Goal: Task Accomplishment & Management: Use online tool/utility

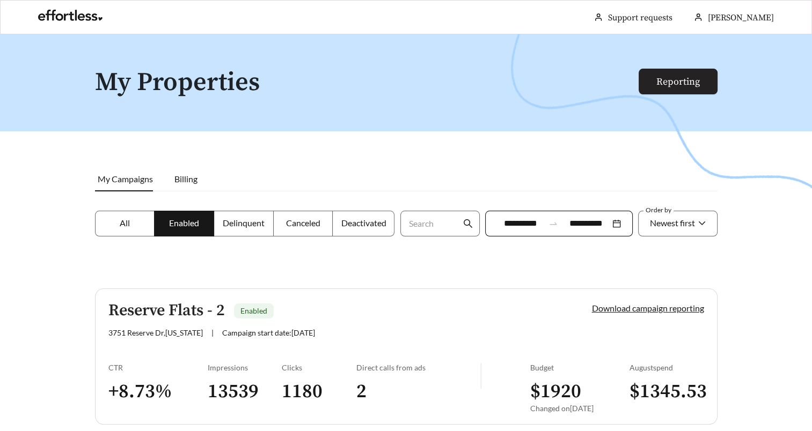
click at [685, 69] on button "Reporting" at bounding box center [677, 82] width 79 height 26
click at [678, 87] on link "Reporting" at bounding box center [677, 82] width 43 height 12
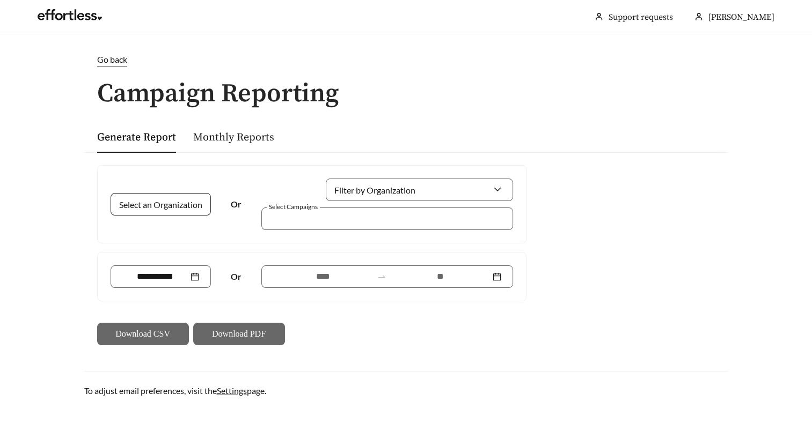
click at [169, 208] on input "Select an Organization" at bounding box center [156, 204] width 69 height 21
click at [150, 229] on span "[PERSON_NAME] Group" at bounding box center [168, 228] width 93 height 10
click at [155, 277] on input at bounding box center [155, 276] width 67 height 13
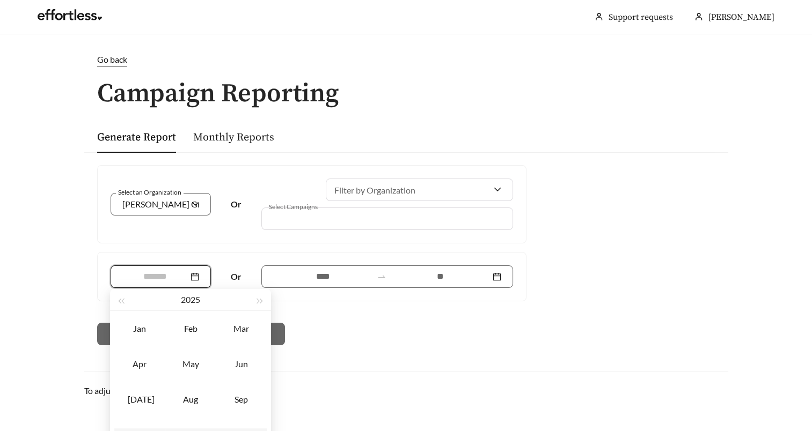
type input "*******"
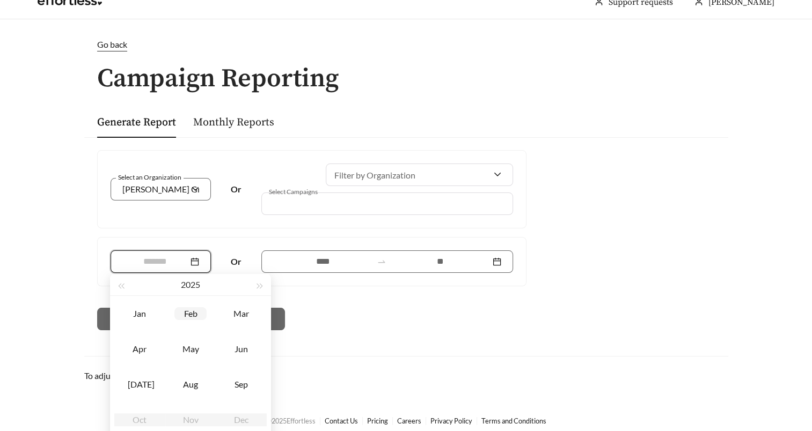
scroll to position [23, 0]
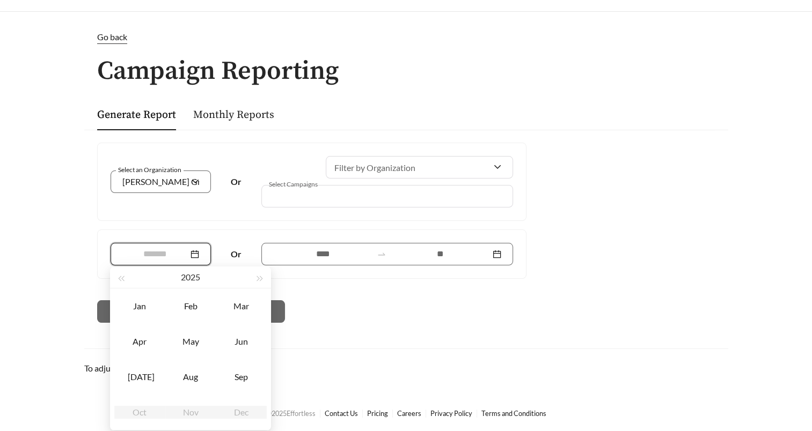
click at [144, 380] on div "[DATE]" at bounding box center [139, 377] width 32 height 13
type input "*******"
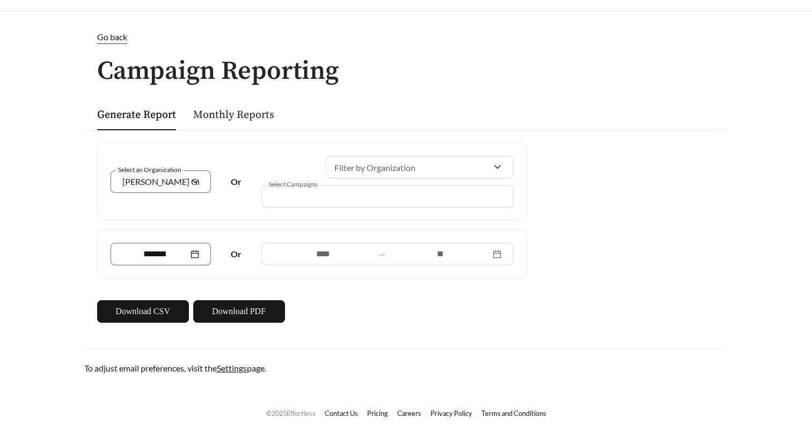
click at [318, 261] on div at bounding box center [387, 254] width 252 height 23
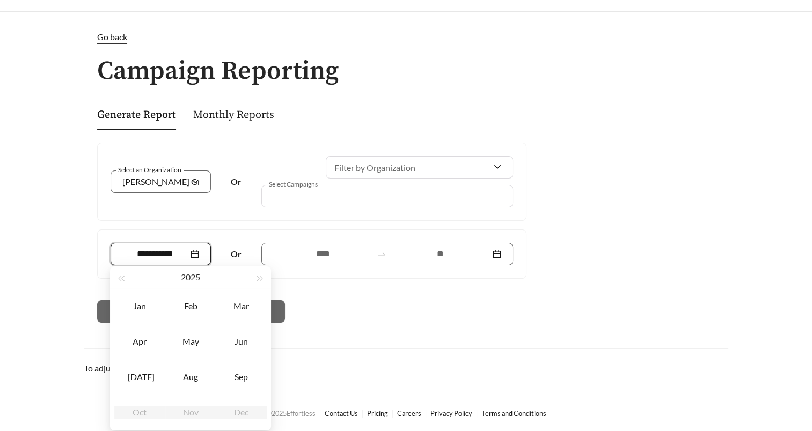
click at [157, 258] on input at bounding box center [155, 254] width 67 height 13
click at [143, 377] on div "[DATE]" at bounding box center [139, 377] width 32 height 13
type input "*******"
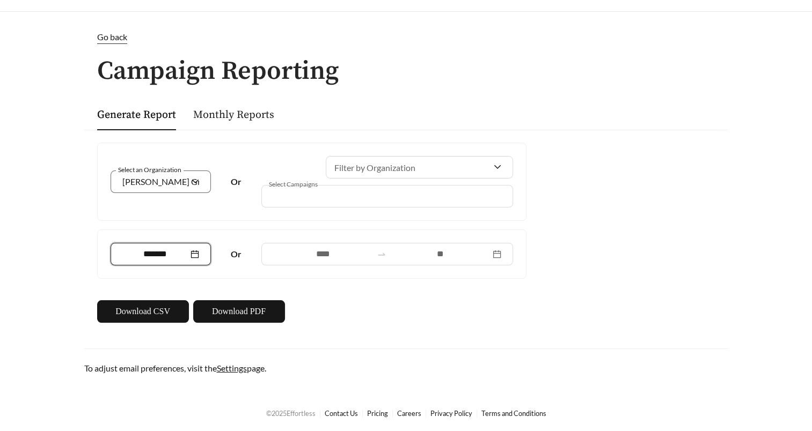
click at [538, 339] on div "Go back Campaign Reporting Generate Report Monthly Reports Select an Organizati…" at bounding box center [405, 203] width 665 height 344
click at [246, 303] on button "Download PDF" at bounding box center [239, 311] width 92 height 23
click at [182, 252] on input "*******" at bounding box center [155, 254] width 67 height 13
click at [559, 240] on div "Select an Organization [PERSON_NAME] Group Or Filter by Organization Select Cam…" at bounding box center [406, 233] width 644 height 206
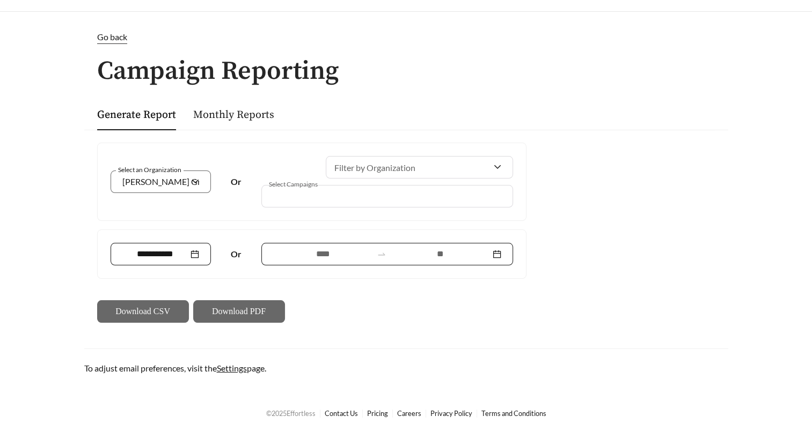
click at [288, 251] on input at bounding box center [322, 254] width 99 height 13
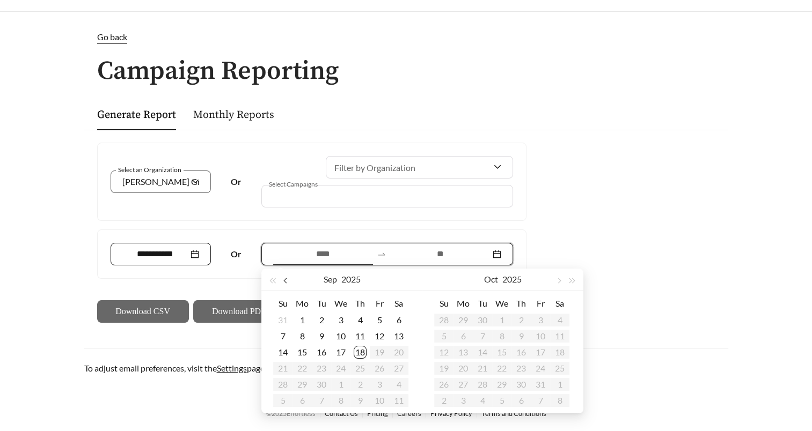
click at [283, 279] on button "button" at bounding box center [287, 279] width 14 height 21
type input "**********"
click at [321, 319] on div "1" at bounding box center [321, 320] width 13 height 13
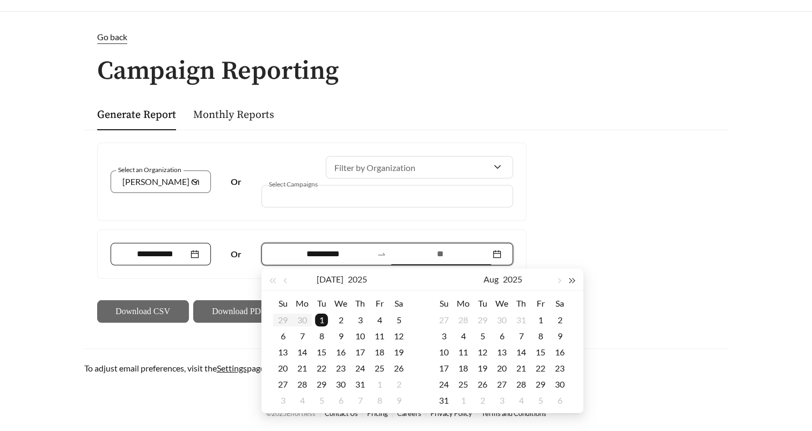
click at [577, 278] on button "button" at bounding box center [572, 279] width 14 height 21
click at [561, 284] on button "button" at bounding box center [558, 279] width 14 height 21
click at [558, 281] on span "button" at bounding box center [558, 280] width 5 height 5
click at [458, 258] on input at bounding box center [440, 254] width 99 height 13
click at [416, 252] on input at bounding box center [440, 254] width 99 height 13
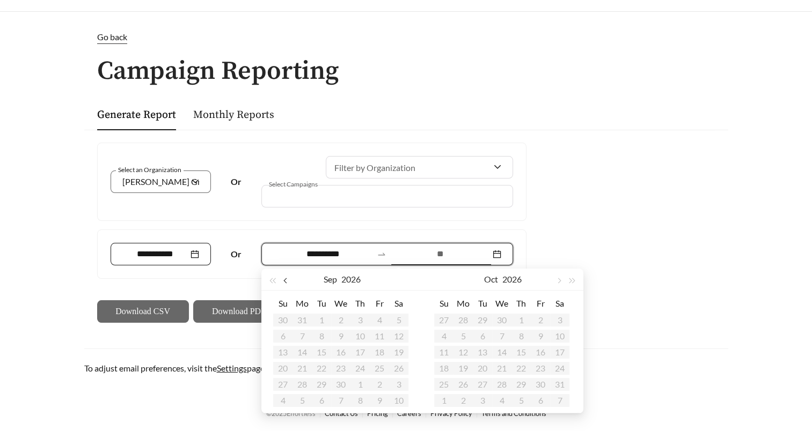
click at [286, 280] on span "button" at bounding box center [285, 280] width 5 height 5
click at [348, 278] on button "2026" at bounding box center [351, 279] width 19 height 21
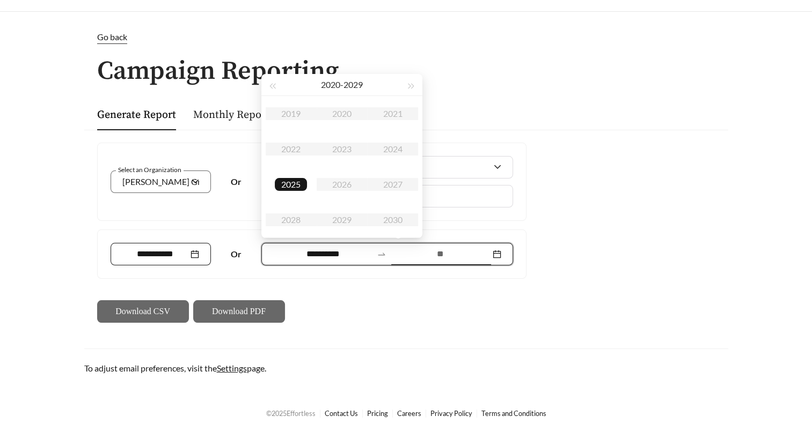
type input "**********"
click at [291, 181] on div "2025" at bounding box center [291, 184] width 32 height 13
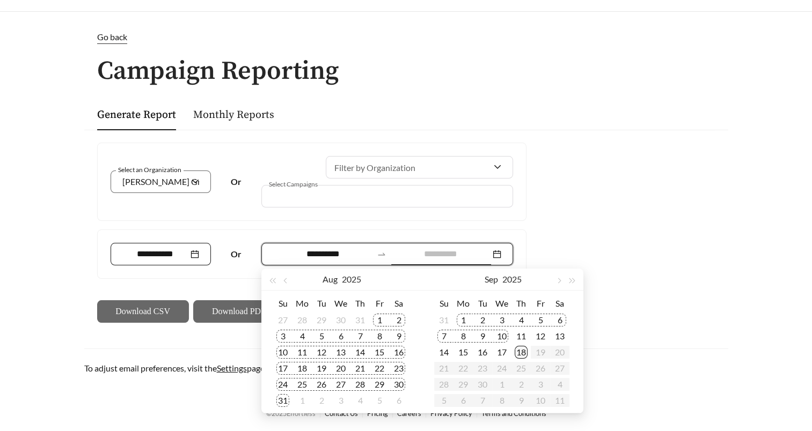
type input "**********"
click at [519, 352] on div "18" at bounding box center [520, 352] width 13 height 13
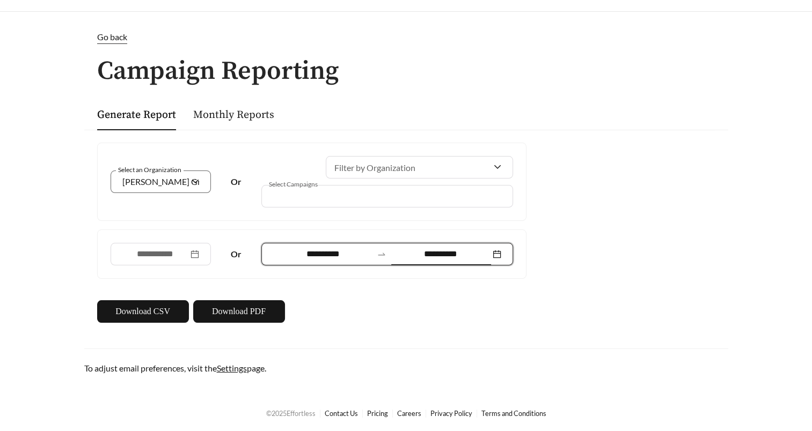
click at [620, 288] on div "**********" at bounding box center [406, 233] width 644 height 206
click at [260, 312] on span "Download PDF" at bounding box center [239, 311] width 54 height 13
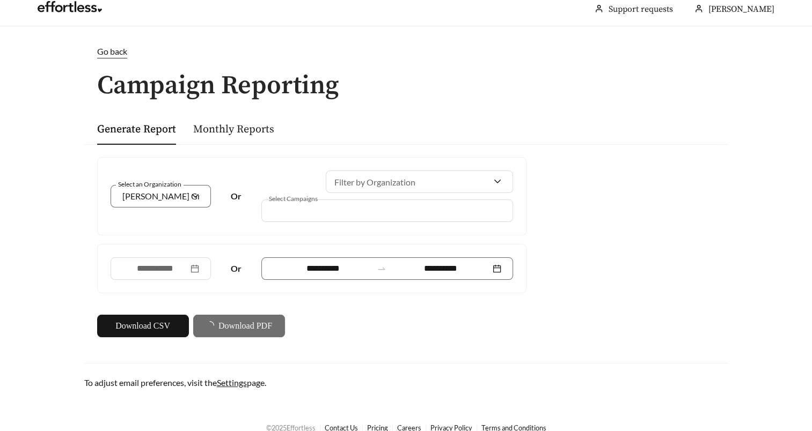
scroll to position [0, 0]
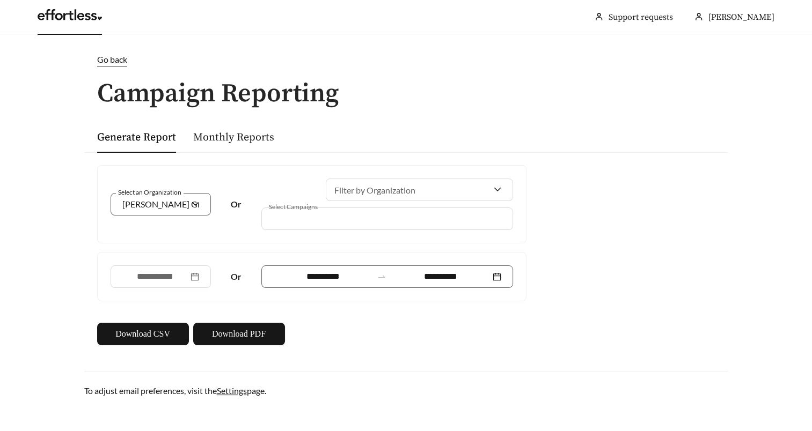
click at [95, 19] on link at bounding box center [70, 17] width 64 height 11
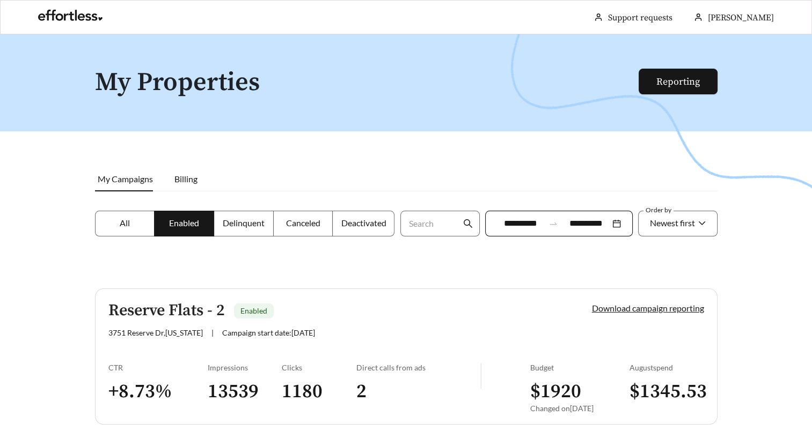
click at [133, 223] on label "All" at bounding box center [125, 224] width 60 height 26
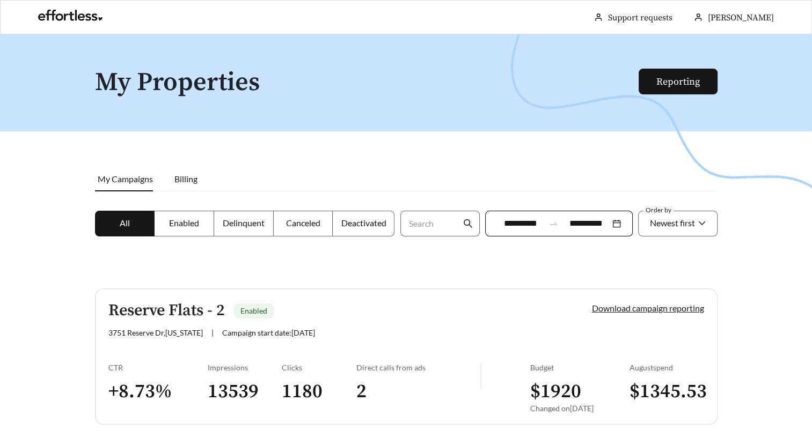
click at [122, 179] on span "My Campaigns" at bounding box center [125, 179] width 55 height 10
drag, startPoint x: 131, startPoint y: 73, endPoint x: 79, endPoint y: 27, distance: 68.8
click at [131, 73] on h1 "My Properties" at bounding box center [367, 83] width 545 height 28
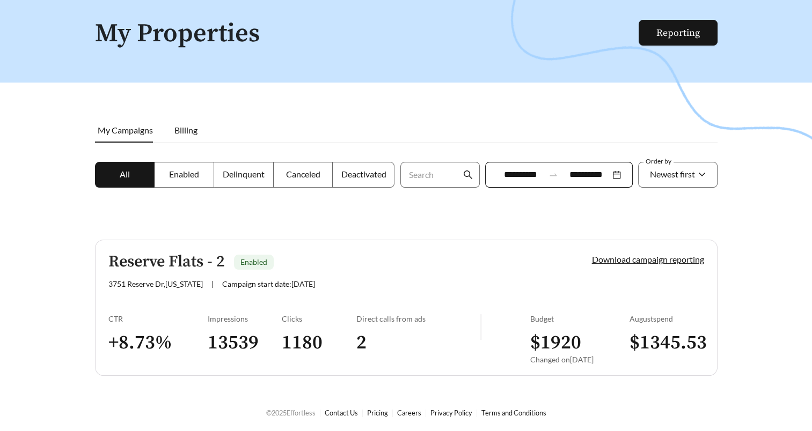
click at [185, 161] on div at bounding box center [406, 201] width 812 height 431
click at [181, 180] on label "Enabled" at bounding box center [185, 175] width 60 height 26
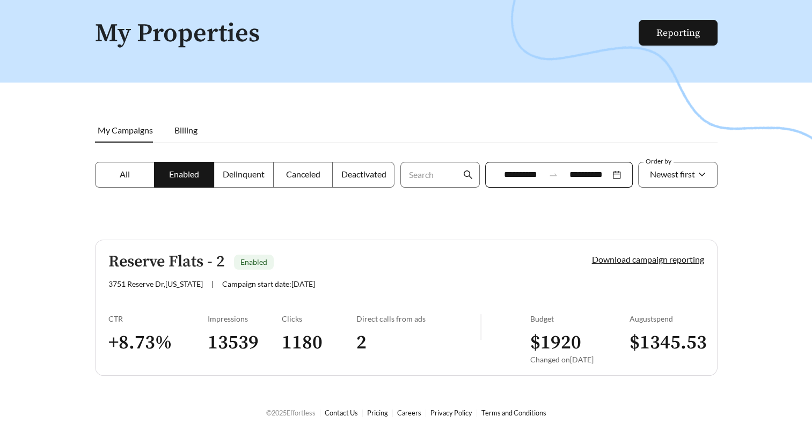
click at [238, 167] on label "Delinquent" at bounding box center [244, 175] width 60 height 26
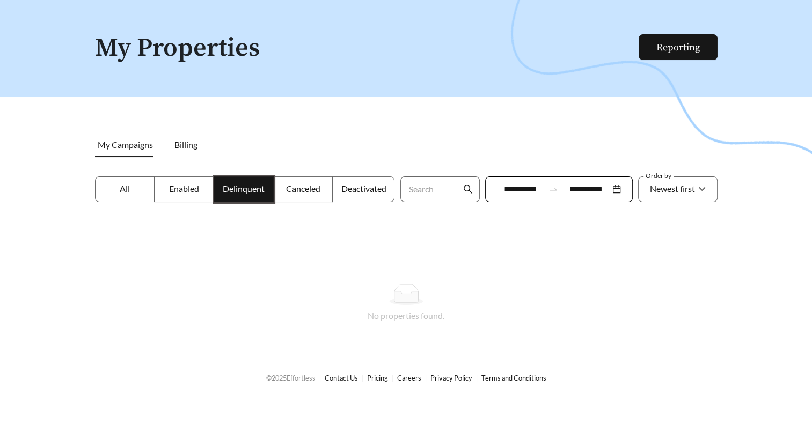
scroll to position [34, 0]
click at [292, 194] on label "Canceled" at bounding box center [304, 190] width 60 height 26
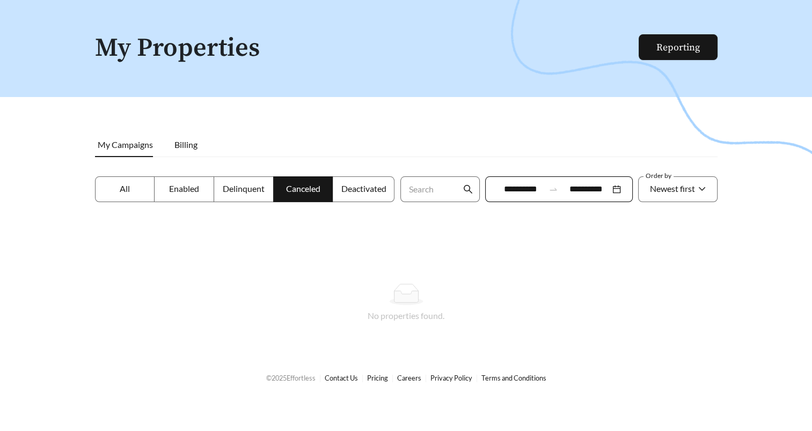
click at [198, 189] on span "Enabled" at bounding box center [184, 188] width 30 height 10
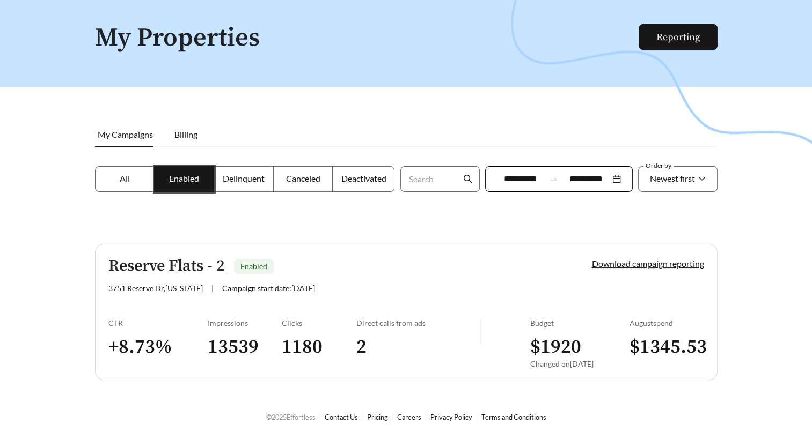
scroll to position [49, 0]
